Goal: Navigation & Orientation: Find specific page/section

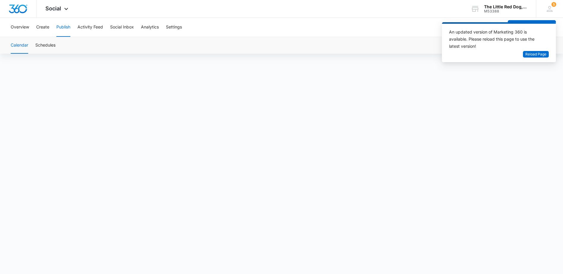
scroll to position [4, 0]
click at [306, 37] on div "Calendar Schedules" at bounding box center [281, 45] width 549 height 17
click at [543, 53] on span "Reload Page" at bounding box center [536, 55] width 21 height 6
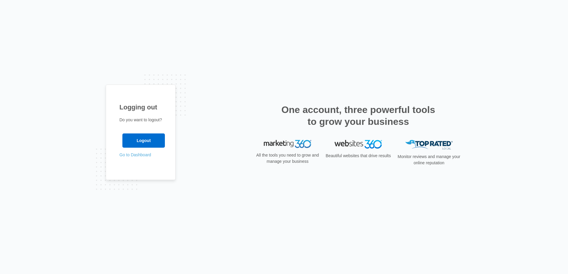
click at [143, 156] on link "Go to Dashboard" at bounding box center [135, 155] width 32 height 5
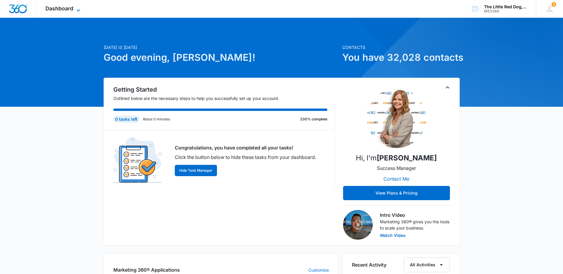
click at [71, 7] on span "Dashboard" at bounding box center [59, 8] width 28 height 6
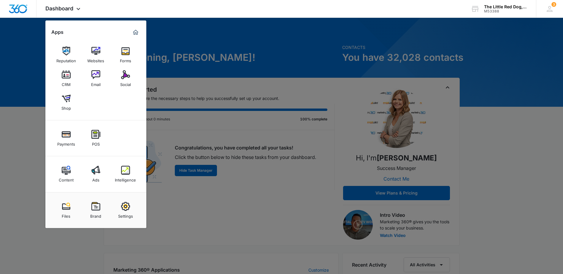
drag, startPoint x: 127, startPoint y: 75, endPoint x: 126, endPoint y: 80, distance: 4.8
click at [127, 75] on img at bounding box center [125, 74] width 9 height 9
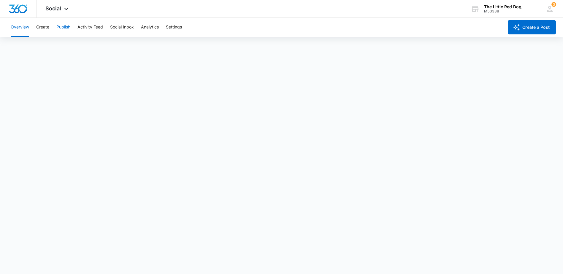
click at [69, 26] on button "Publish" at bounding box center [63, 27] width 14 height 19
click at [367, 46] on div "Calendar Schedules" at bounding box center [281, 45] width 549 height 17
